Goal: Task Accomplishment & Management: Manage account settings

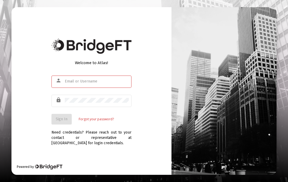
scroll to position [22, 0]
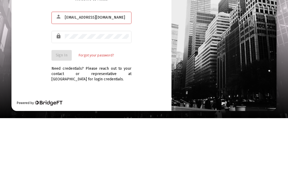
type input "dsdacasey1@spectrum.net"
click at [62, 96] on div "lock" at bounding box center [59, 100] width 10 height 9
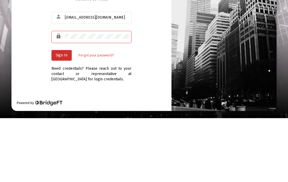
click at [59, 114] on button "Sign In" at bounding box center [61, 119] width 20 height 11
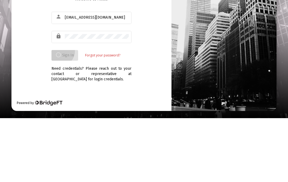
scroll to position [23, 0]
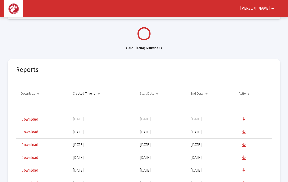
click at [271, 8] on mat-icon "arrow_drop_down" at bounding box center [272, 8] width 6 height 11
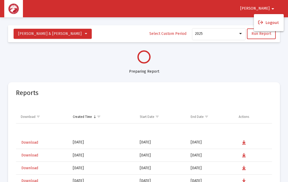
click at [223, 60] on div at bounding box center [144, 91] width 288 height 182
select select "View all"
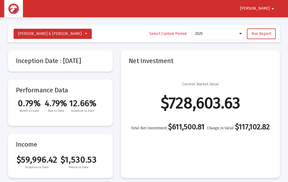
click at [273, 10] on mat-icon "arrow_drop_down" at bounding box center [272, 8] width 6 height 11
click at [271, 23] on button "Logout" at bounding box center [269, 22] width 30 height 13
